Goal: Obtain resource: Obtain resource

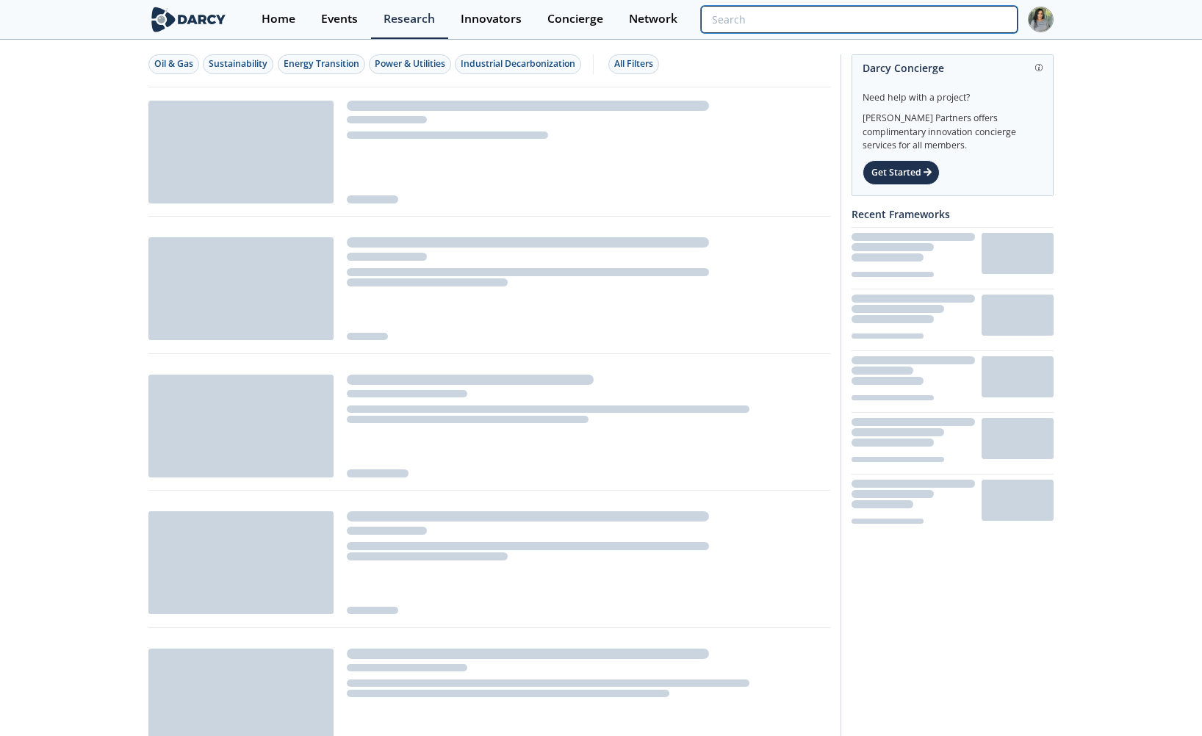
click at [979, 24] on input "search" at bounding box center [859, 19] width 317 height 27
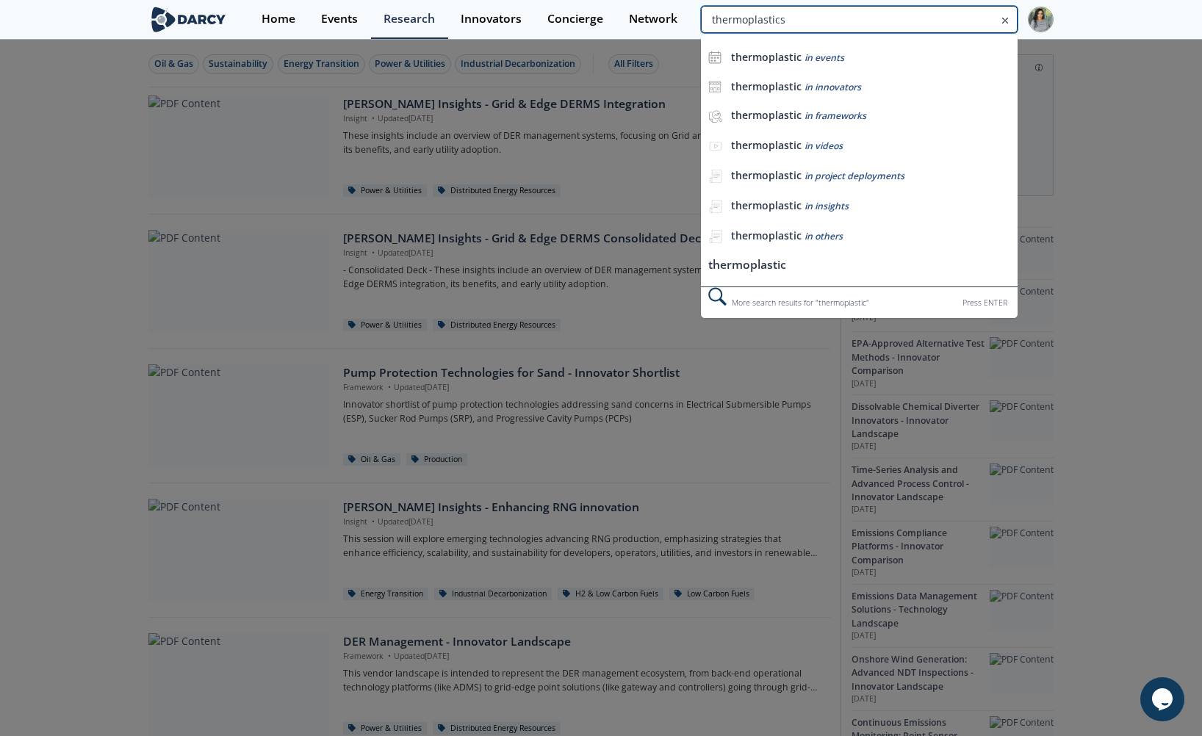
type input "thermoplastics"
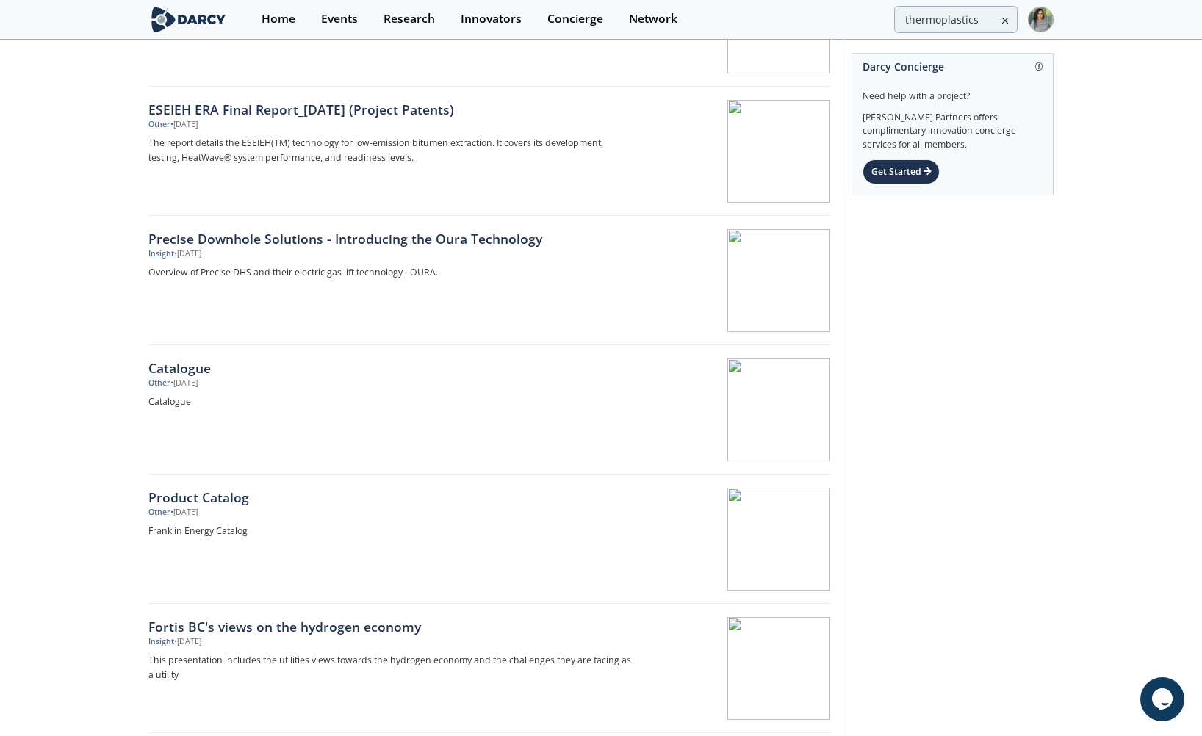
scroll to position [648, 0]
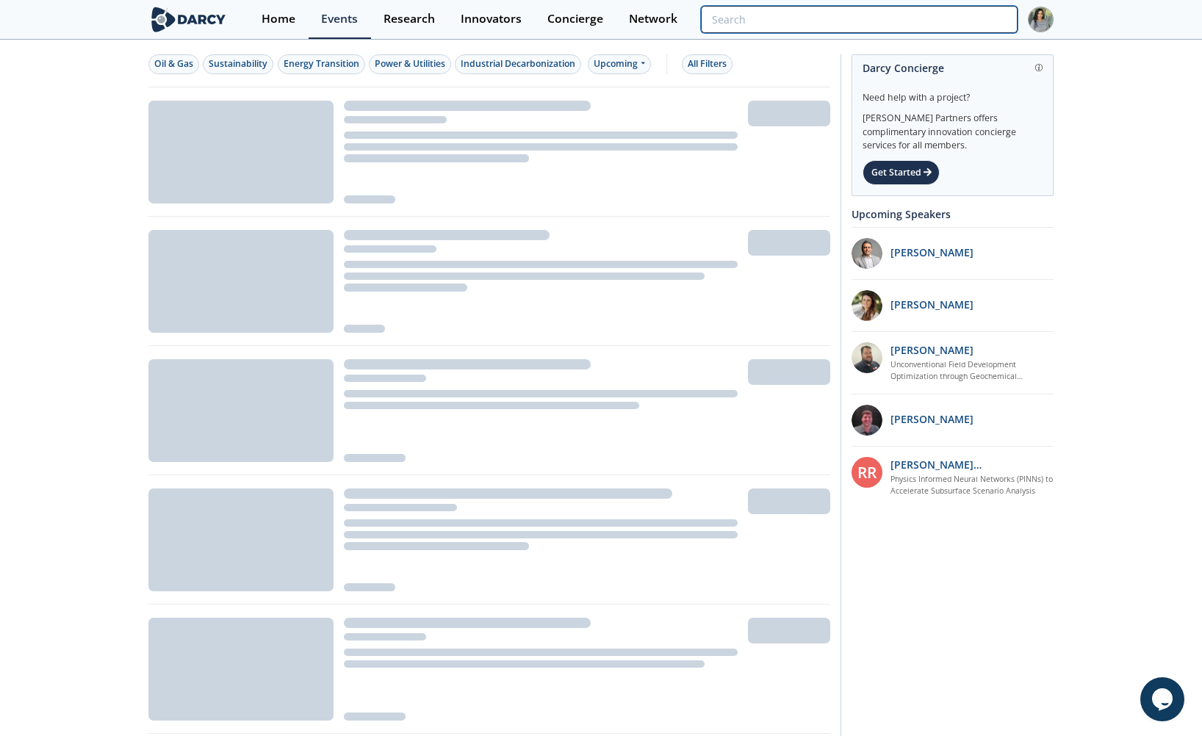
click at [950, 29] on input "search" at bounding box center [859, 19] width 317 height 27
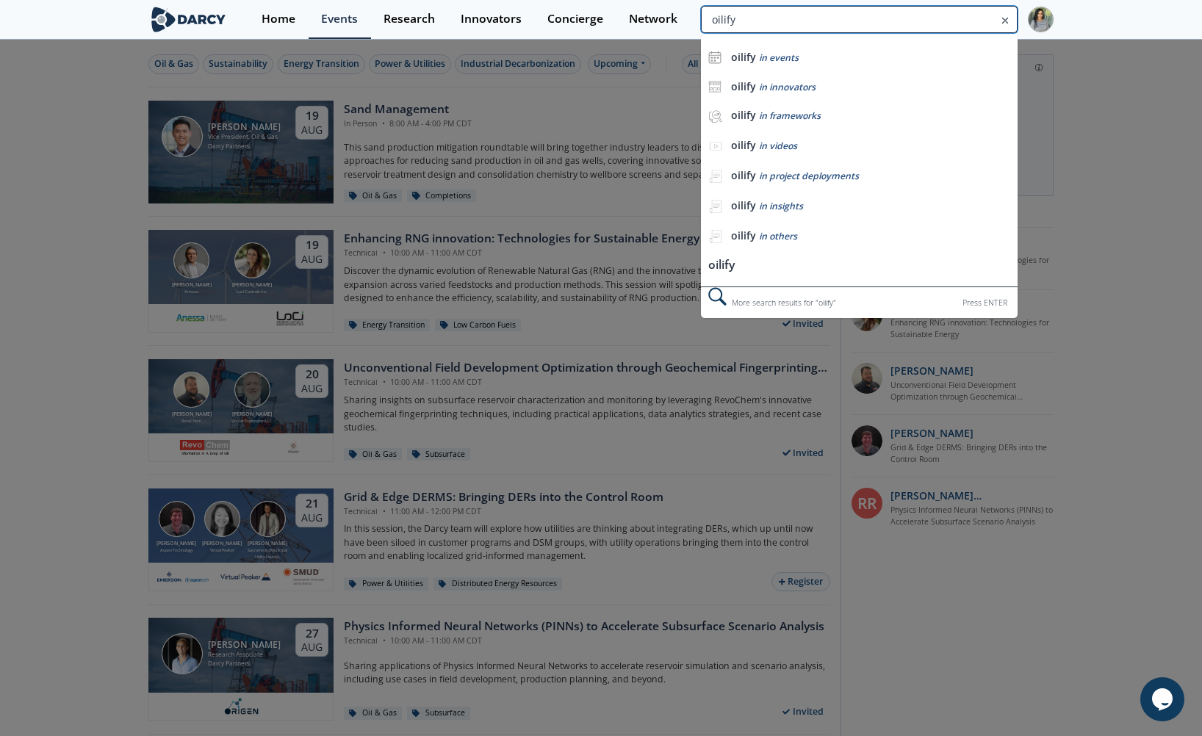
type input "oilify"
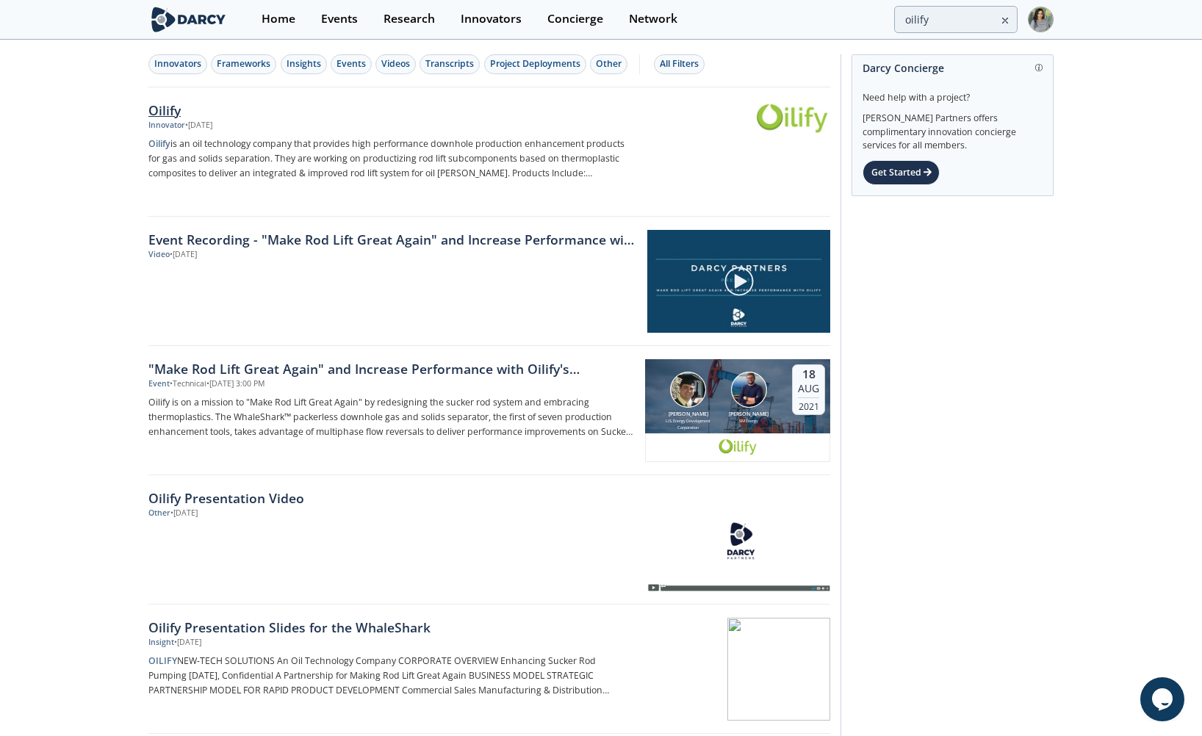
click at [156, 115] on div "Oilify" at bounding box center [391, 110] width 486 height 19
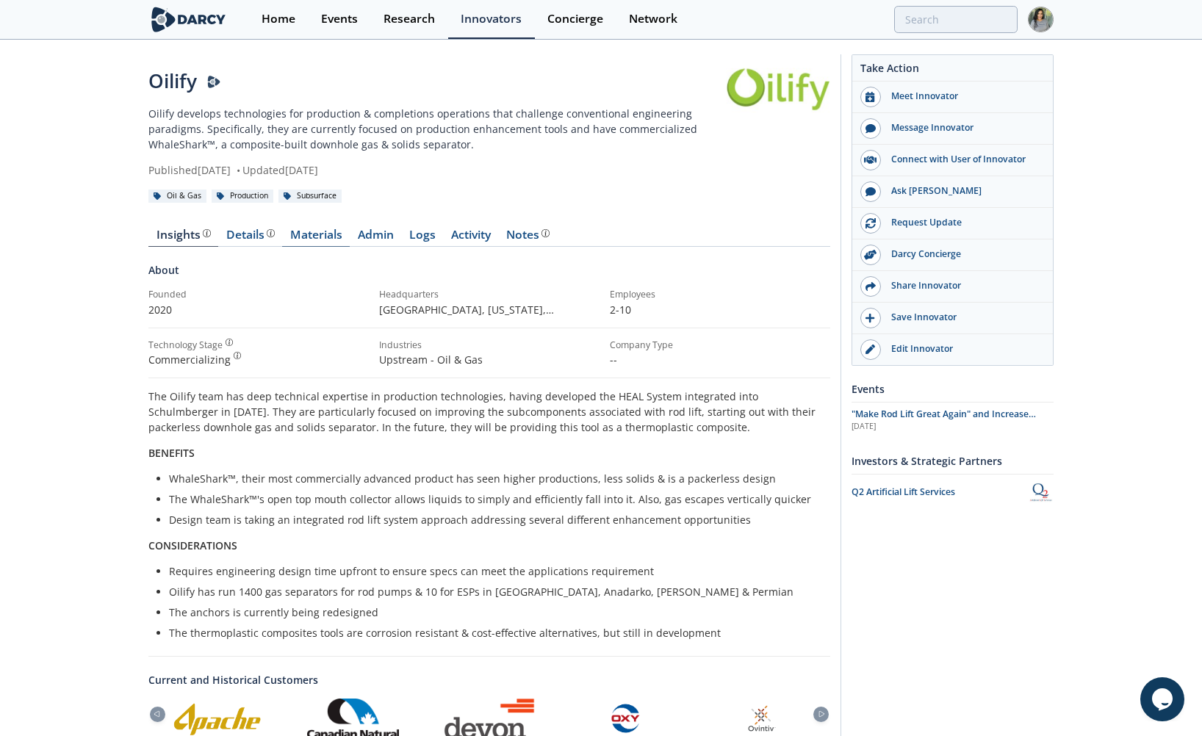
click at [308, 230] on link "Materials" at bounding box center [316, 238] width 68 height 18
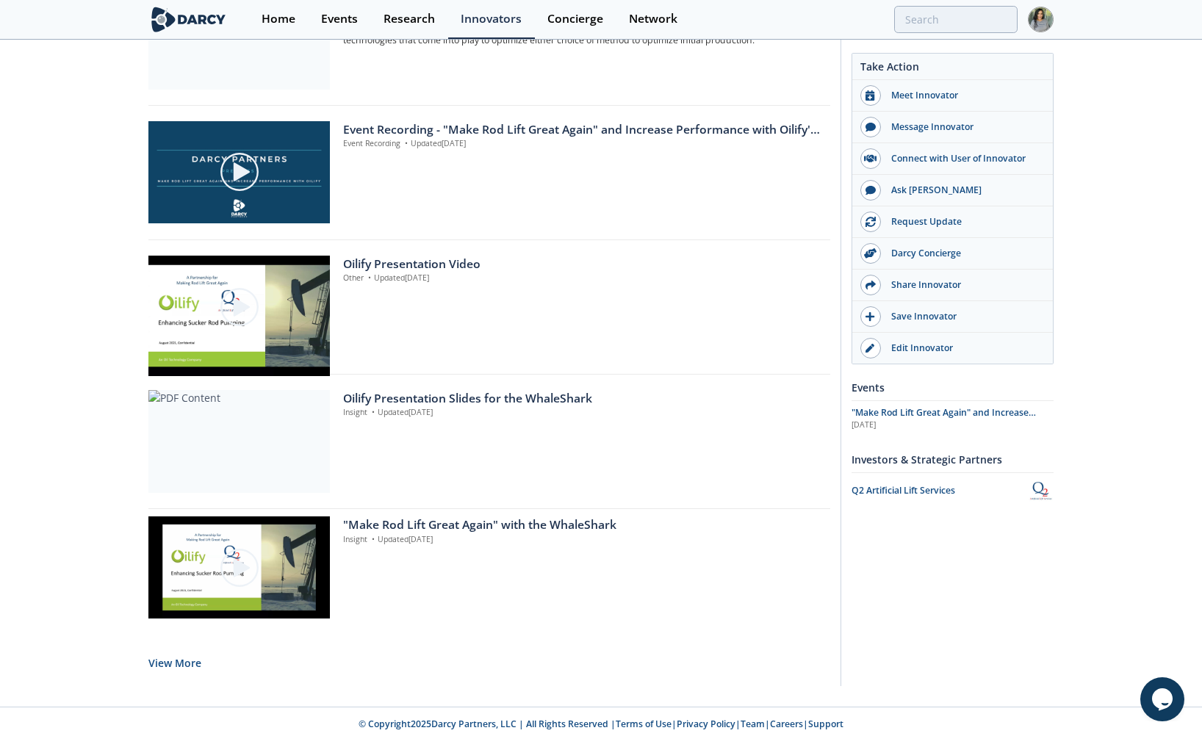
scroll to position [1015, 0]
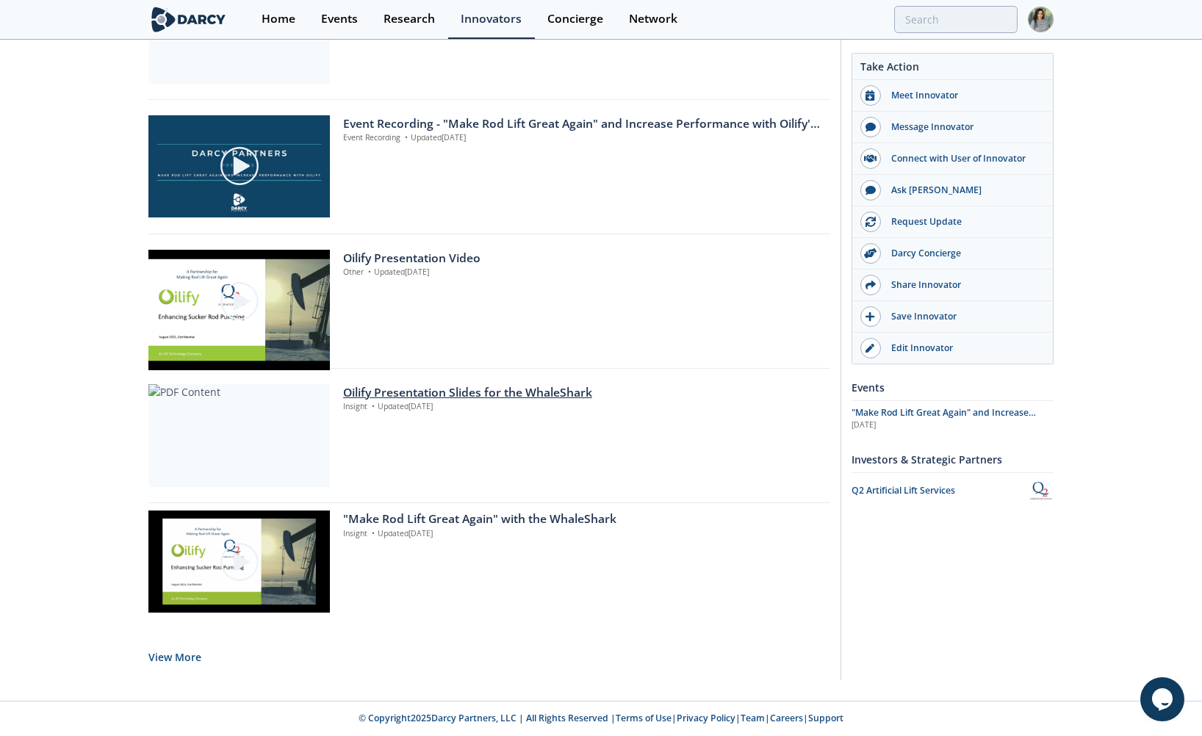
click at [386, 398] on div "Oilify Presentation Slides for the WhaleShark" at bounding box center [581, 393] width 477 height 18
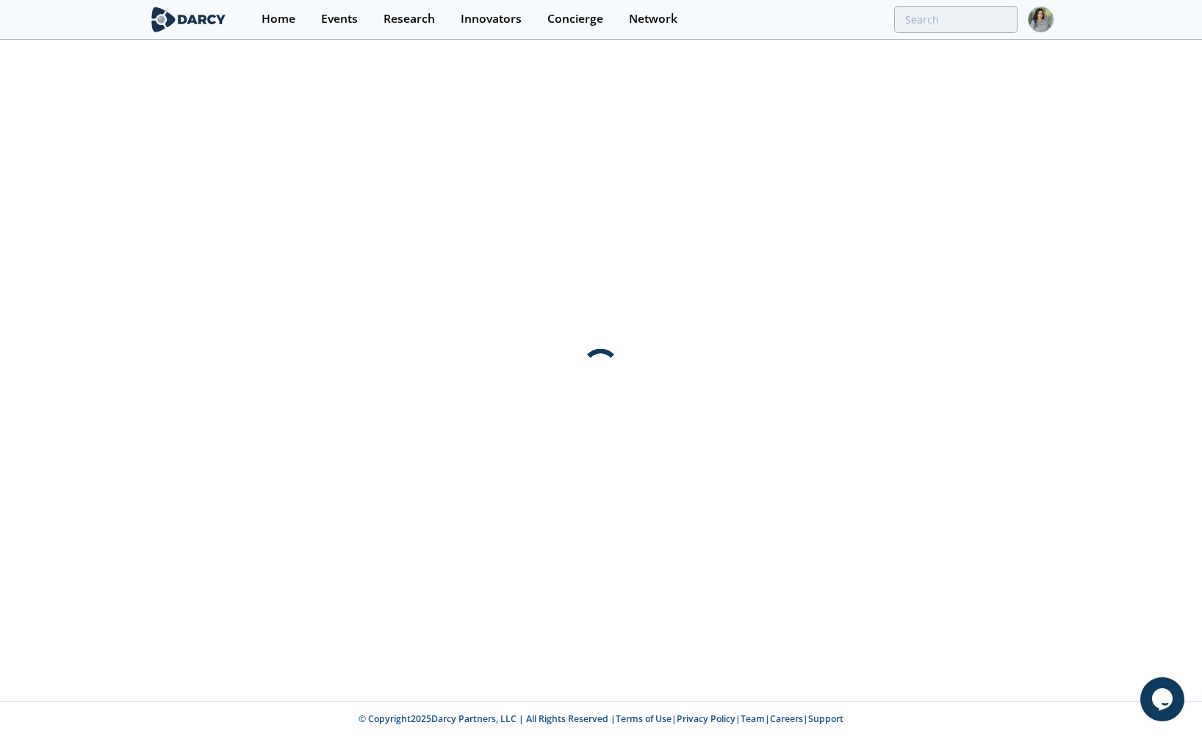
scroll to position [0, 0]
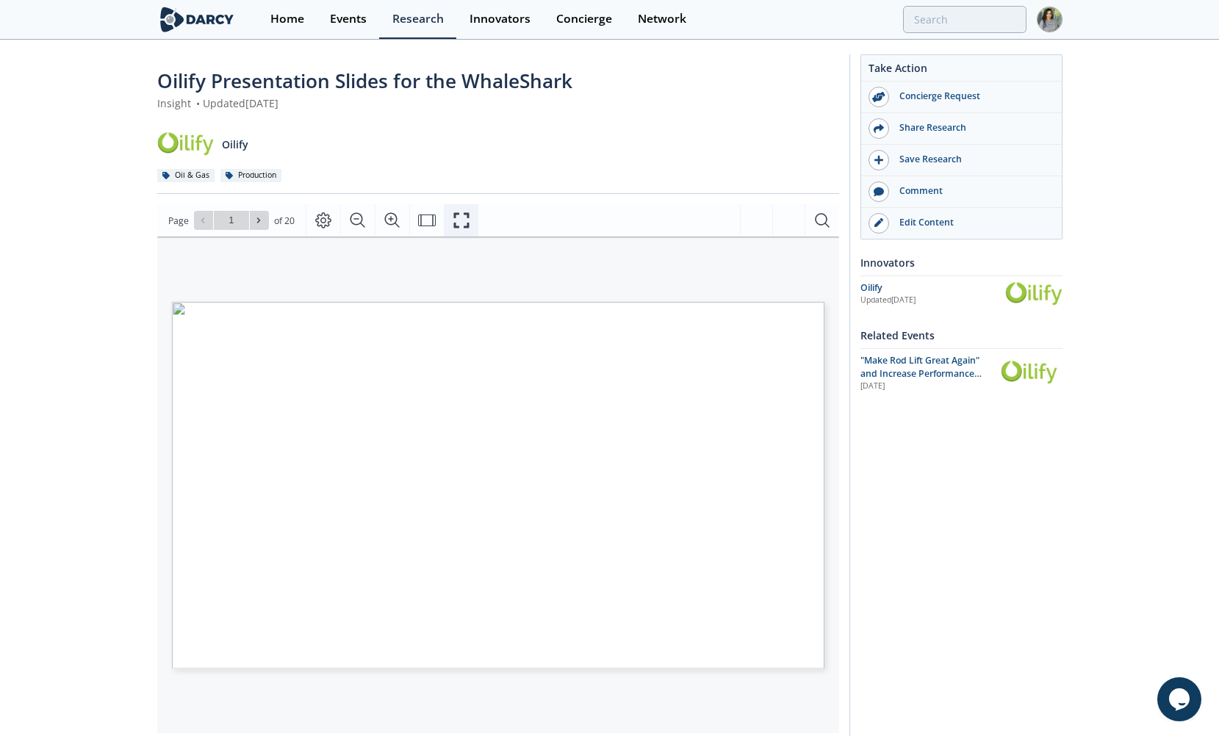
click at [464, 213] on icon "Fullscreen" at bounding box center [461, 220] width 15 height 15
click at [466, 229] on button "Fullscreen" at bounding box center [461, 220] width 35 height 32
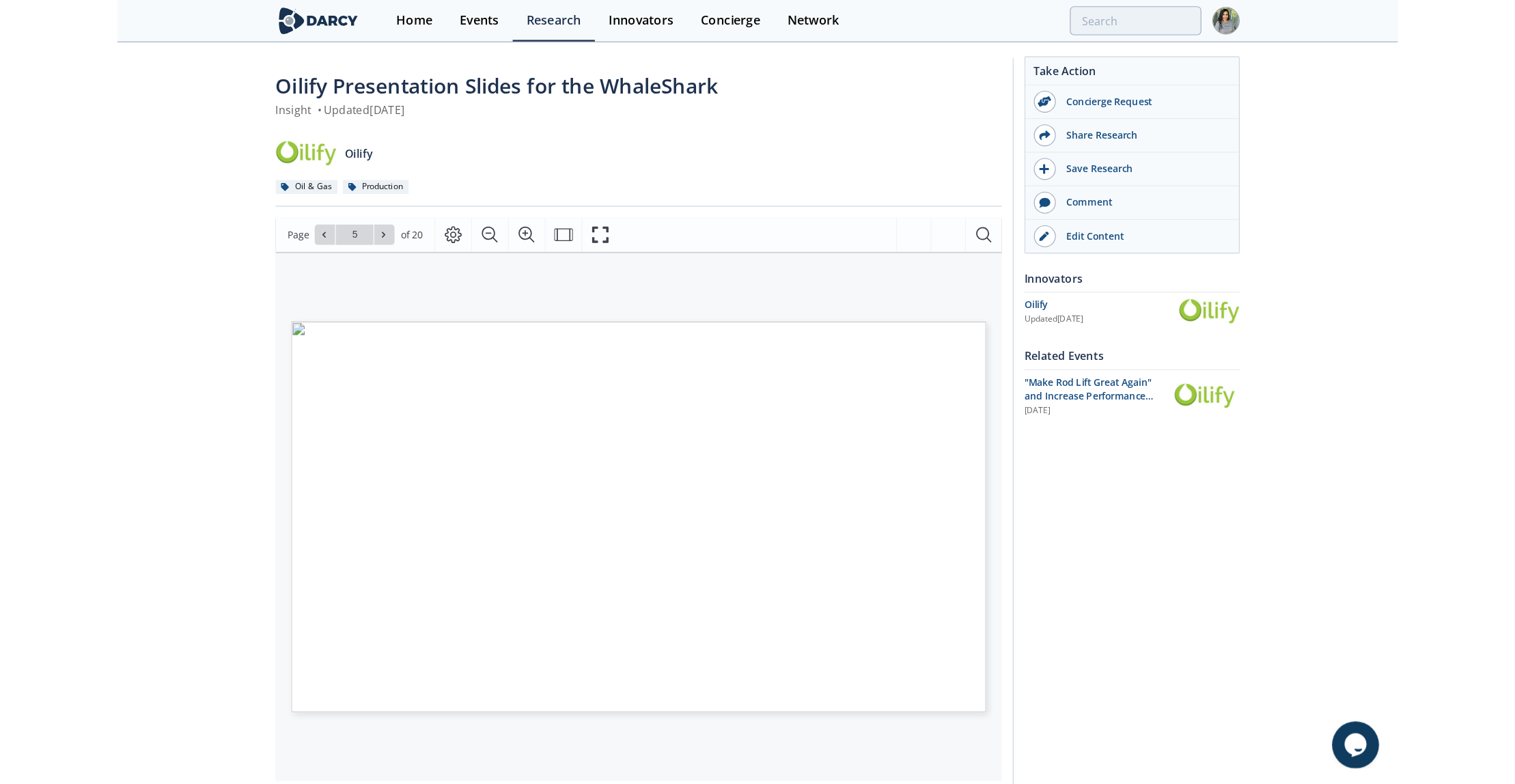
scroll to position [78, 0]
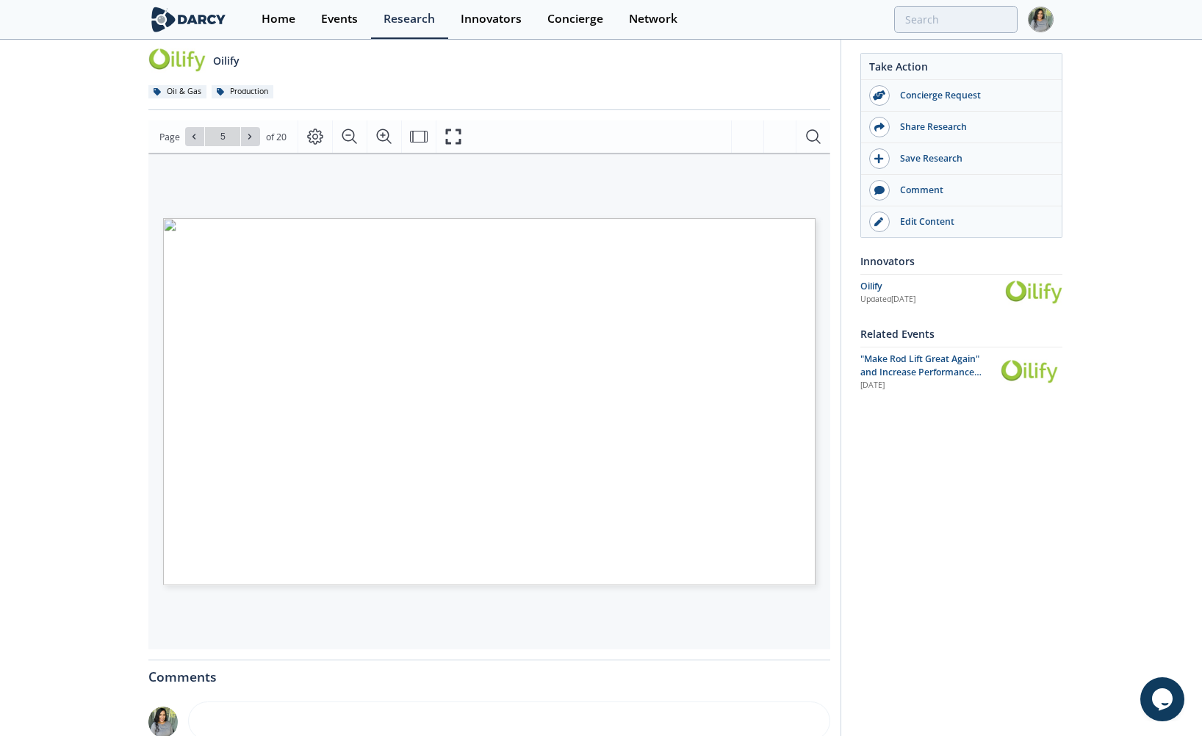
click at [907, 549] on div "Take Action Concierge Request Share Research Save Research Comment" at bounding box center [946, 464] width 213 height 987
click at [93, 125] on div "Oilify Presentation Slides for the WhaleShark Insight • Updated August 18, 2021…" at bounding box center [601, 467] width 1202 height 1021
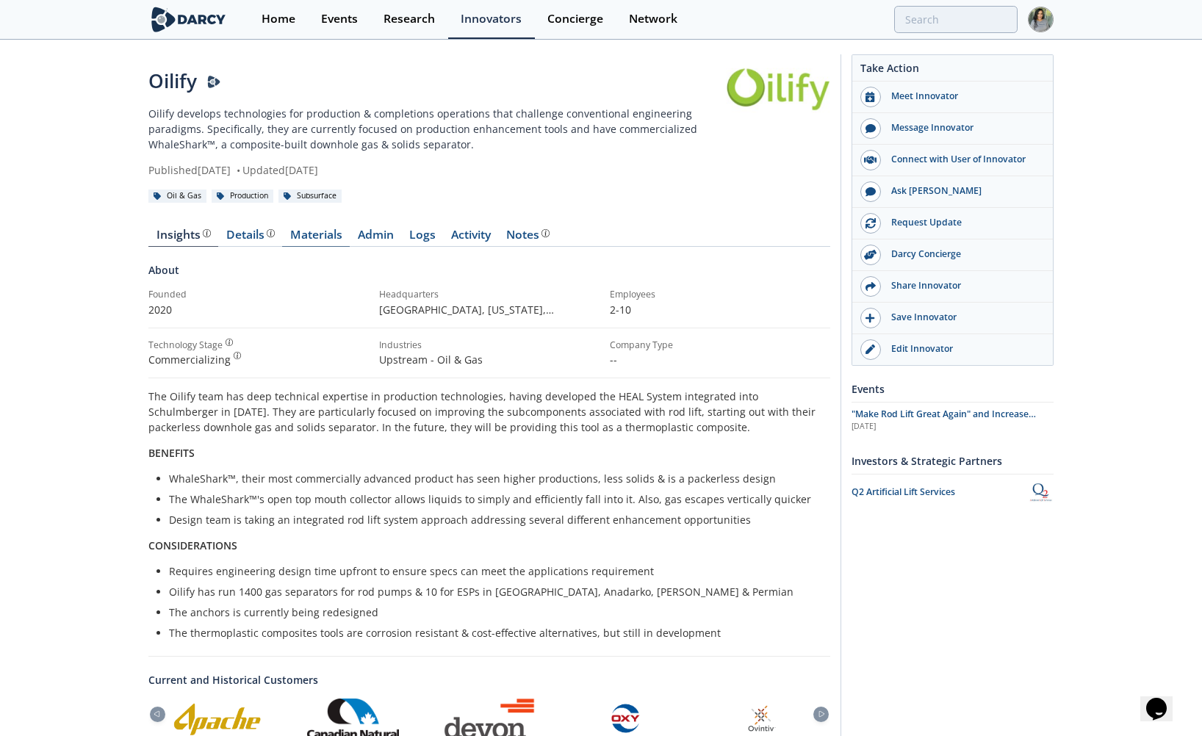
click at [317, 238] on link "Materials" at bounding box center [316, 238] width 68 height 18
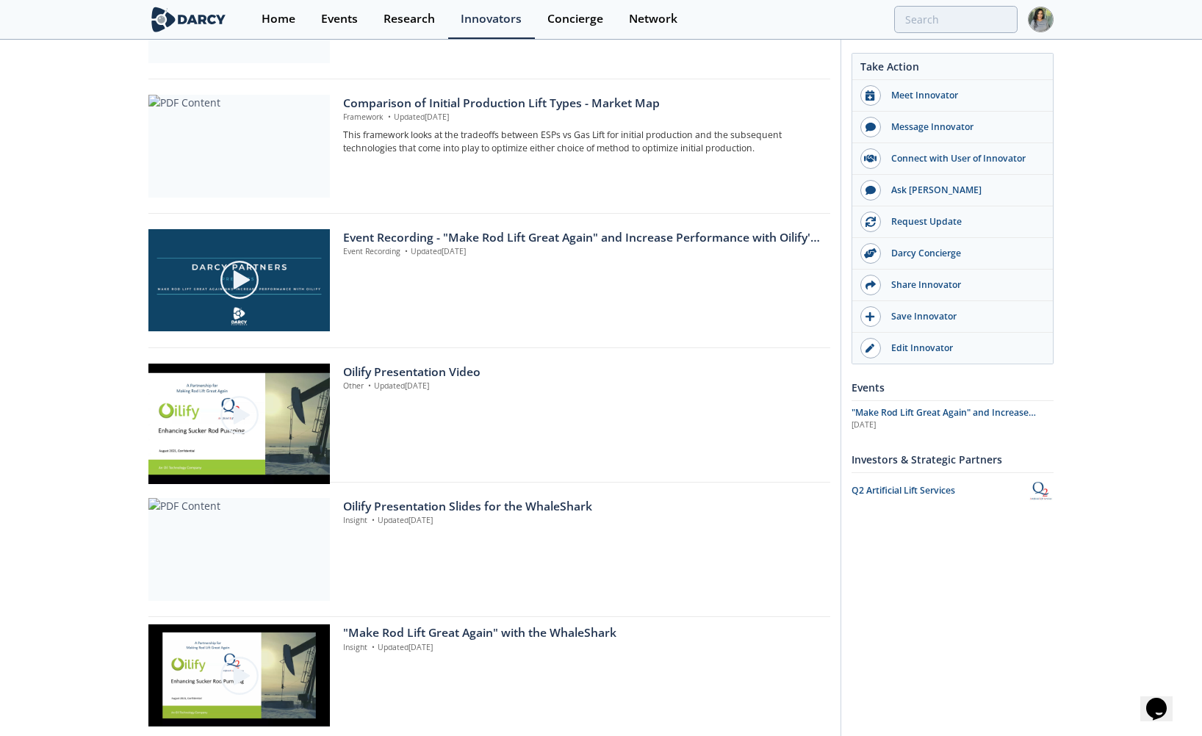
scroll to position [1015, 0]
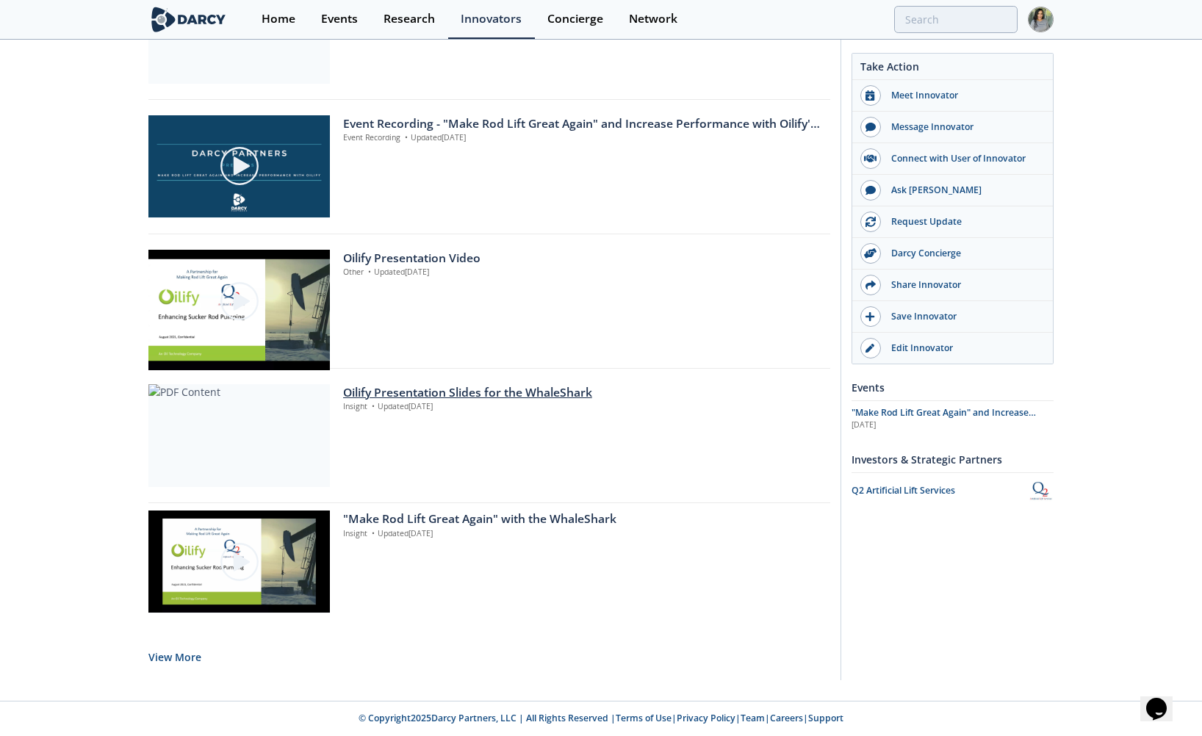
click at [417, 384] on div "Oilify Presentation Slides for the WhaleShark" at bounding box center [581, 393] width 477 height 18
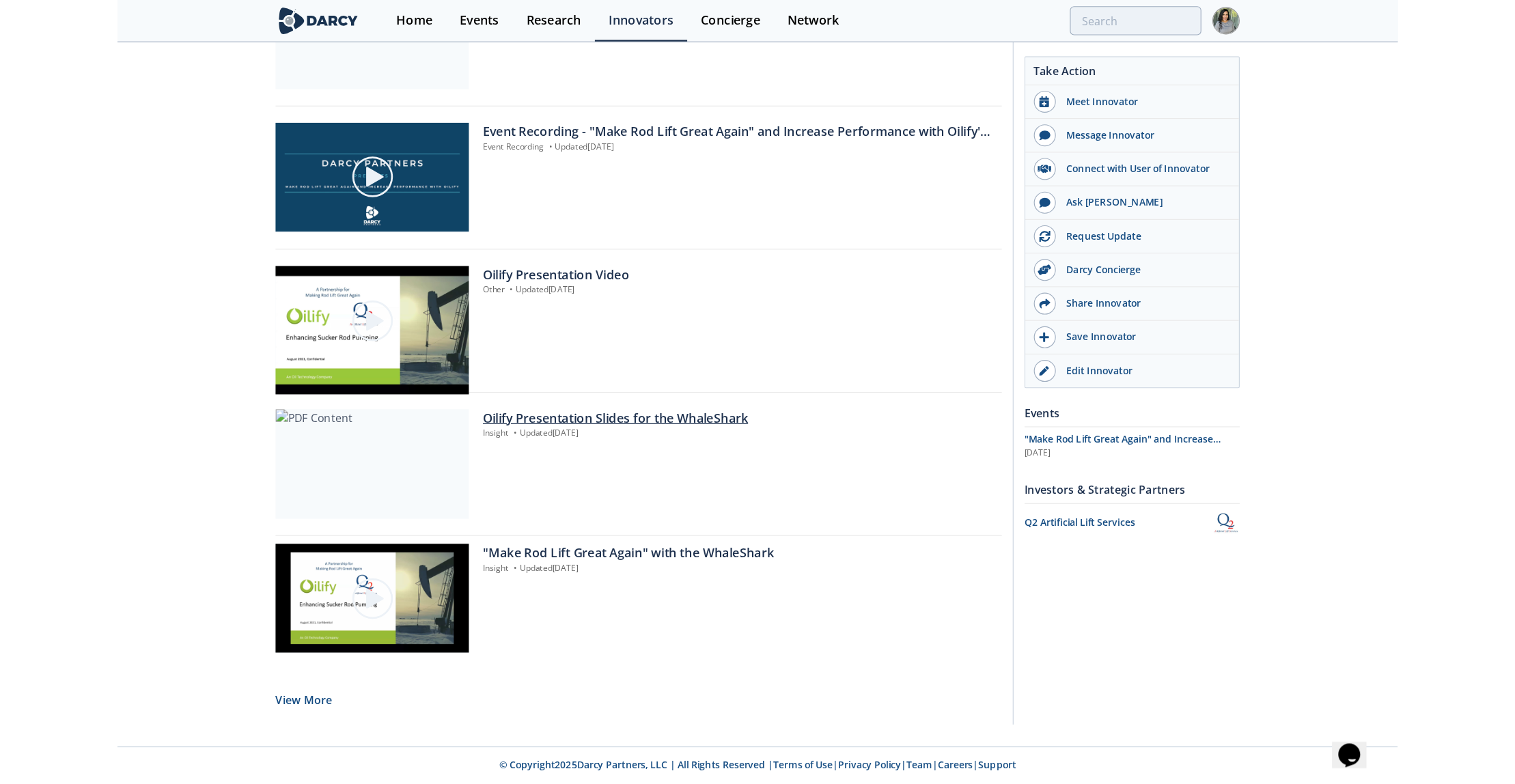
scroll to position [0, 0]
